Goal: Check status: Check status

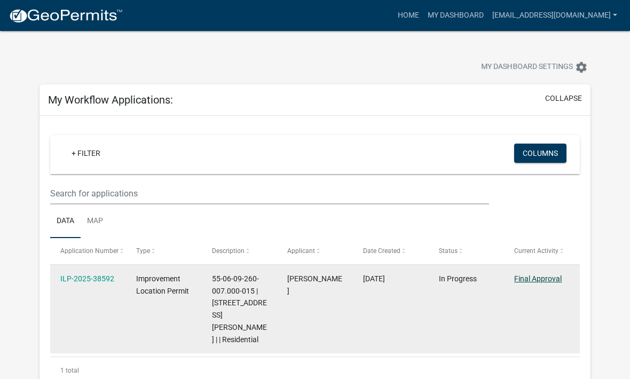
click at [535, 283] on link "Final Approval" at bounding box center [537, 278] width 47 height 9
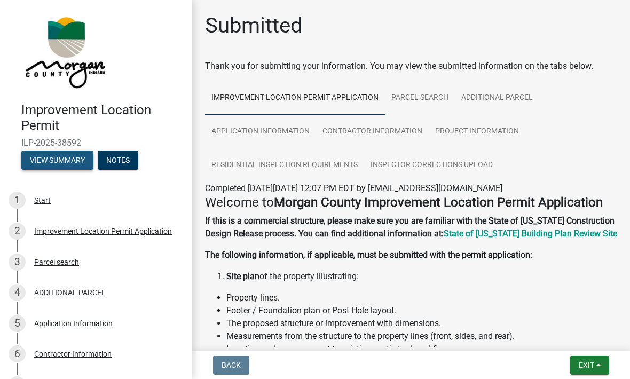
click at [52, 152] on button "View Summary" at bounding box center [57, 159] width 72 height 19
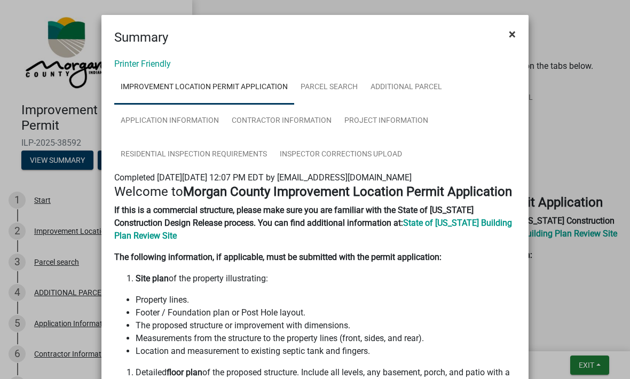
click at [510, 34] on span "×" at bounding box center [511, 34] width 7 height 15
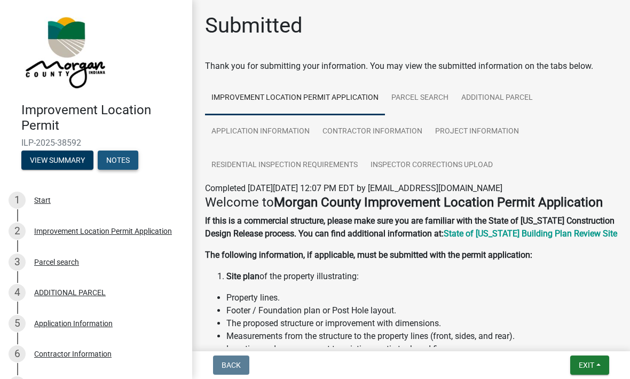
click at [117, 155] on button "Notes" at bounding box center [118, 159] width 41 height 19
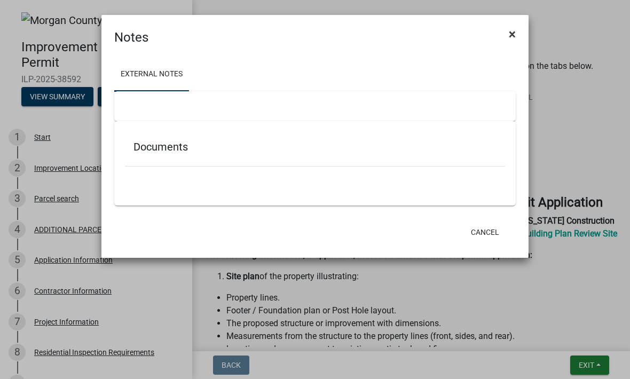
click at [518, 27] on button "×" at bounding box center [512, 34] width 24 height 30
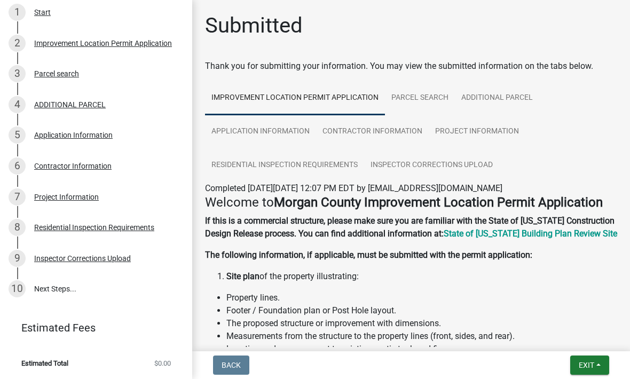
scroll to position [124, 0]
click at [57, 293] on link "10 Next Steps..." at bounding box center [96, 289] width 192 height 31
click at [59, 288] on link "10 Next Steps..." at bounding box center [96, 289] width 192 height 31
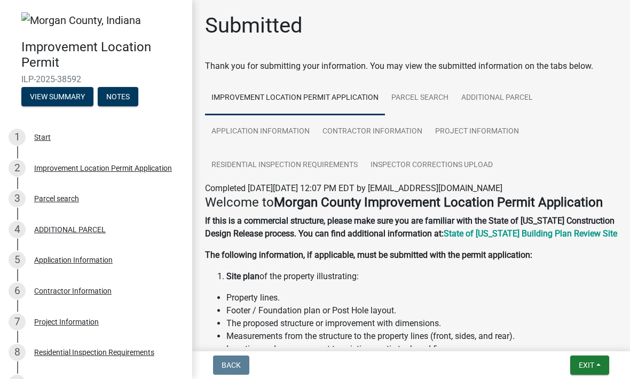
scroll to position [0, 0]
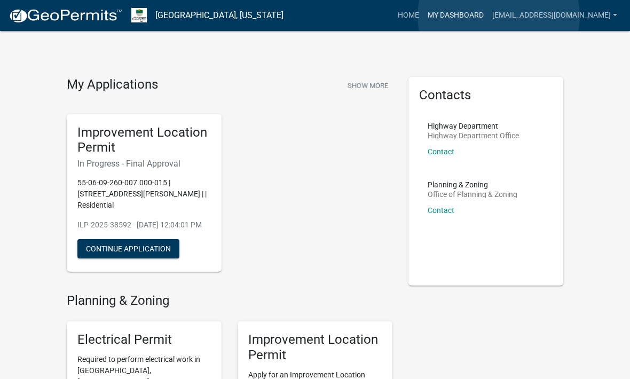
click at [488, 17] on link "My Dashboard" at bounding box center [455, 15] width 65 height 20
